Goal: Use online tool/utility

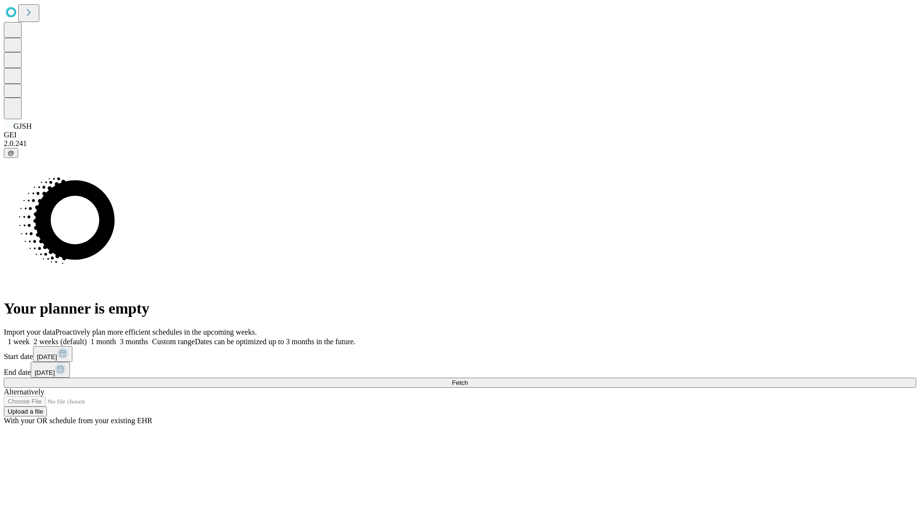
click at [467, 379] on span "Fetch" at bounding box center [460, 382] width 16 height 7
